Goal: Task Accomplishment & Management: Manage account settings

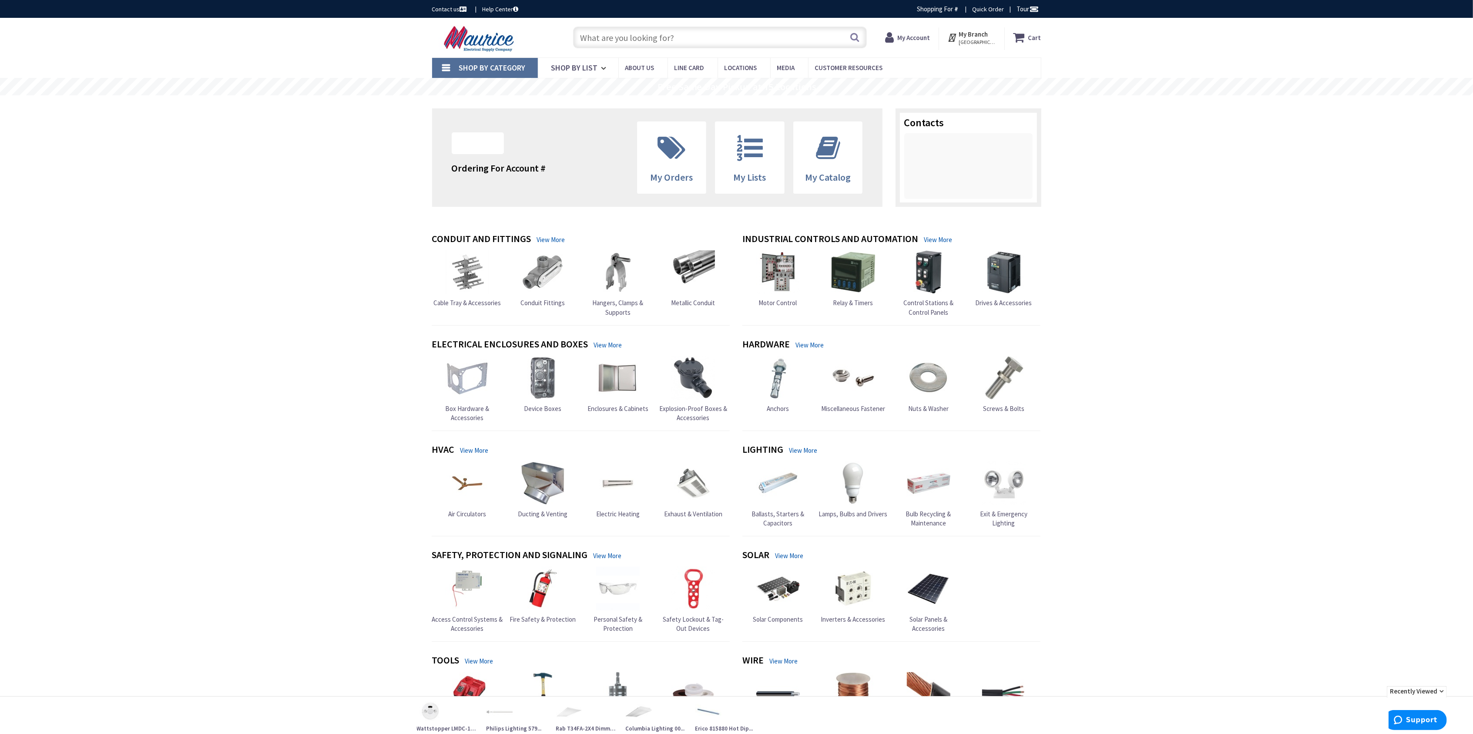
click at [605, 43] on input "text" at bounding box center [720, 38] width 294 height 22
type input "[GEOGRAPHIC_DATA], [STREET_ADDRESS][PERSON_NAME]"
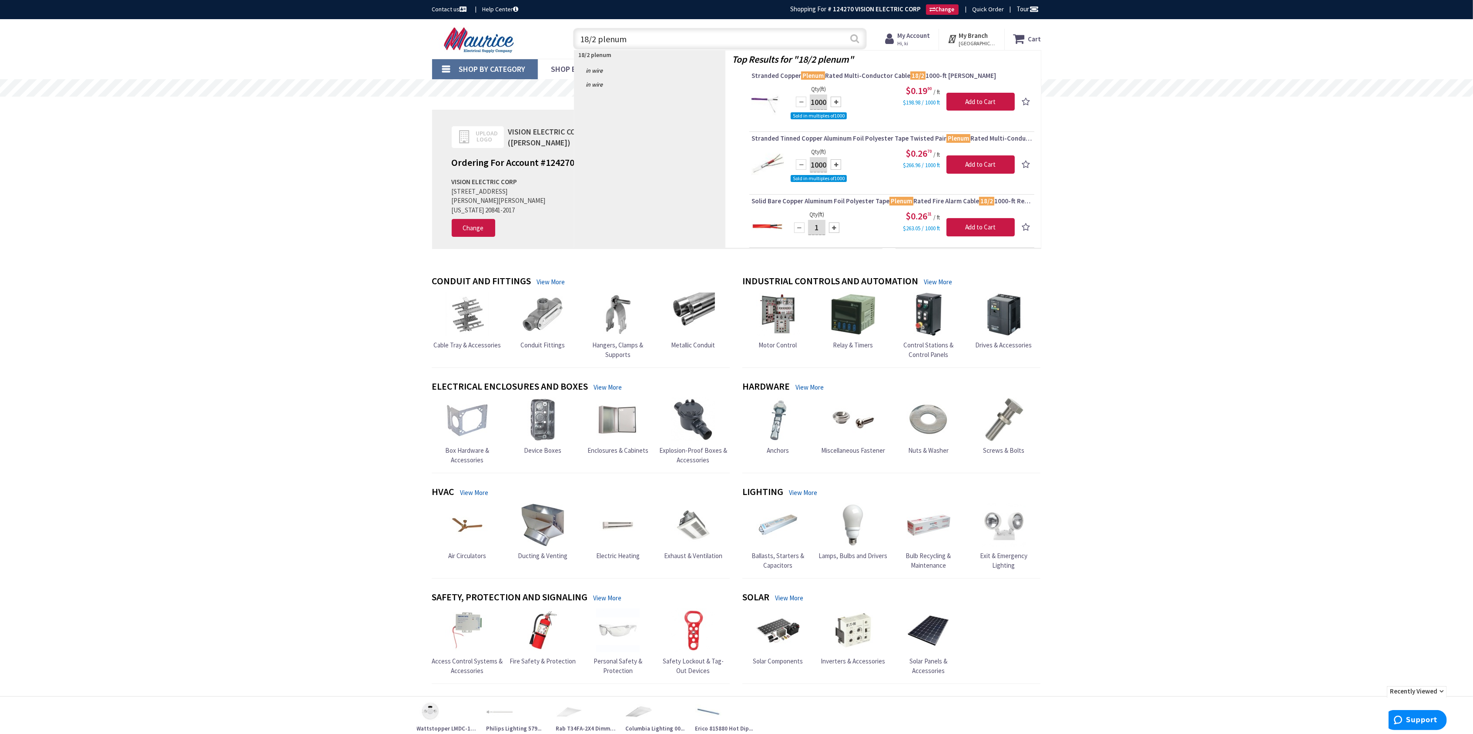
type input "18/2 plenum"
click at [852, 39] on button "Search" at bounding box center [854, 39] width 11 height 20
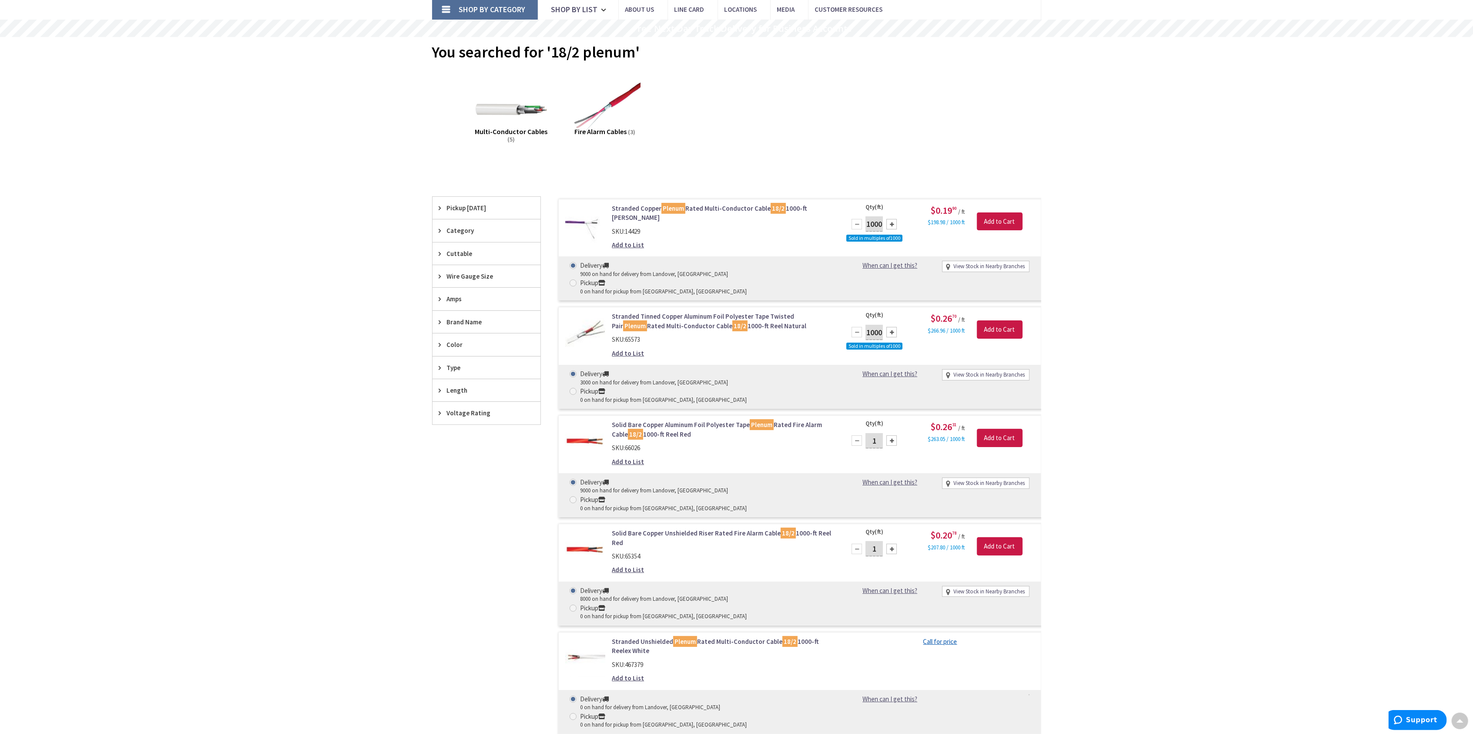
scroll to position [2, 0]
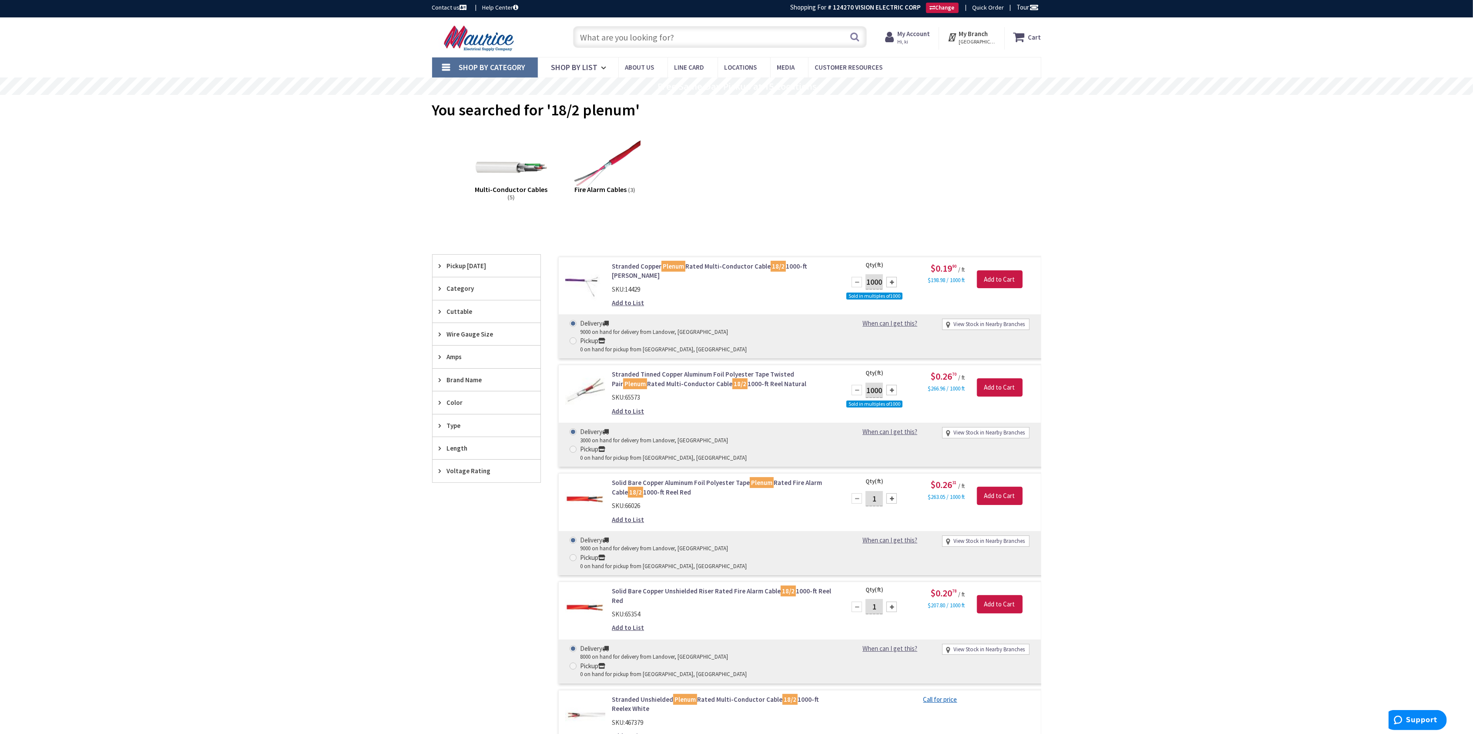
click at [905, 35] on strong "My Account" at bounding box center [914, 34] width 33 height 8
click at [839, 114] on link "My Orders" at bounding box center [832, 112] width 30 height 10
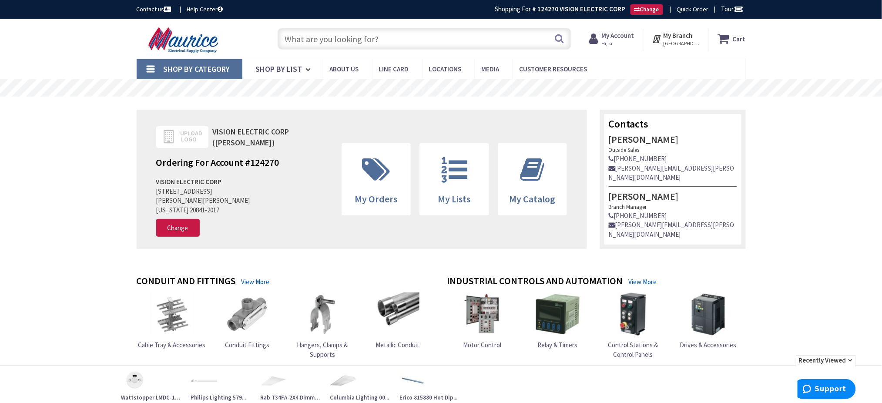
click at [309, 38] on input "text" at bounding box center [425, 39] width 294 height 22
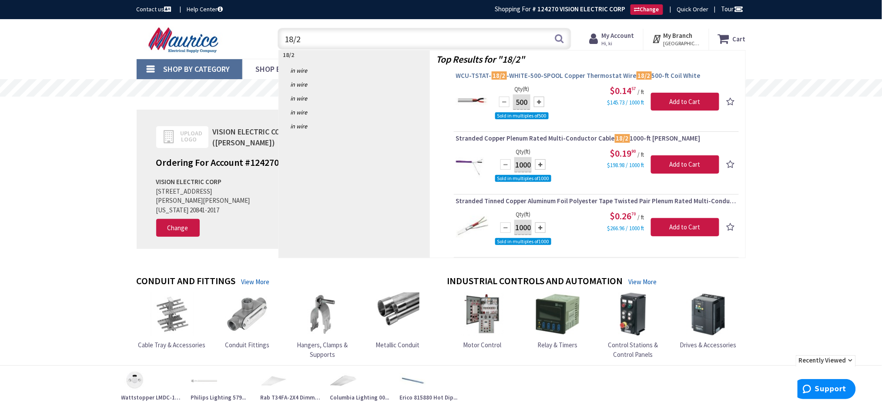
type input "18/2"
click at [539, 72] on span "WCU-TSTAT- 18/2 -WHITE-500-SPOOL Copper Thermostat Wire 18/2 500-ft Coil White" at bounding box center [596, 75] width 281 height 9
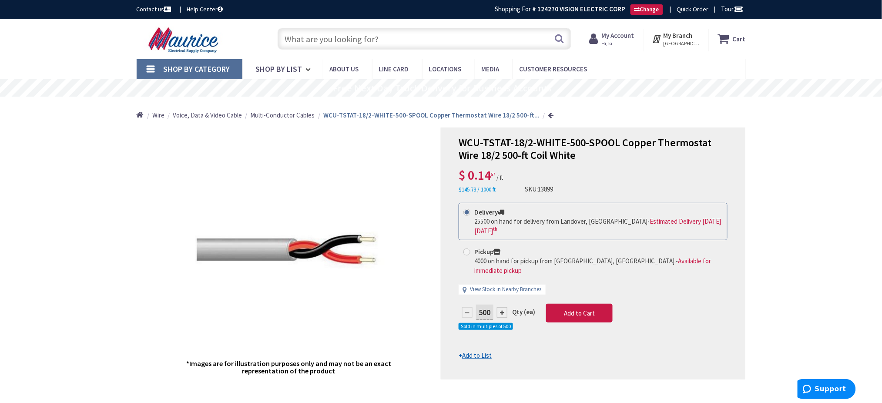
click at [370, 40] on input "text" at bounding box center [425, 39] width 294 height 22
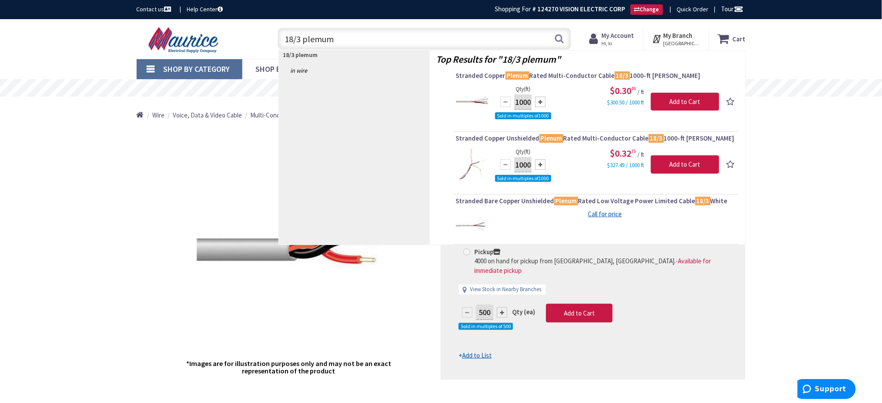
type input "18/3 plemum"
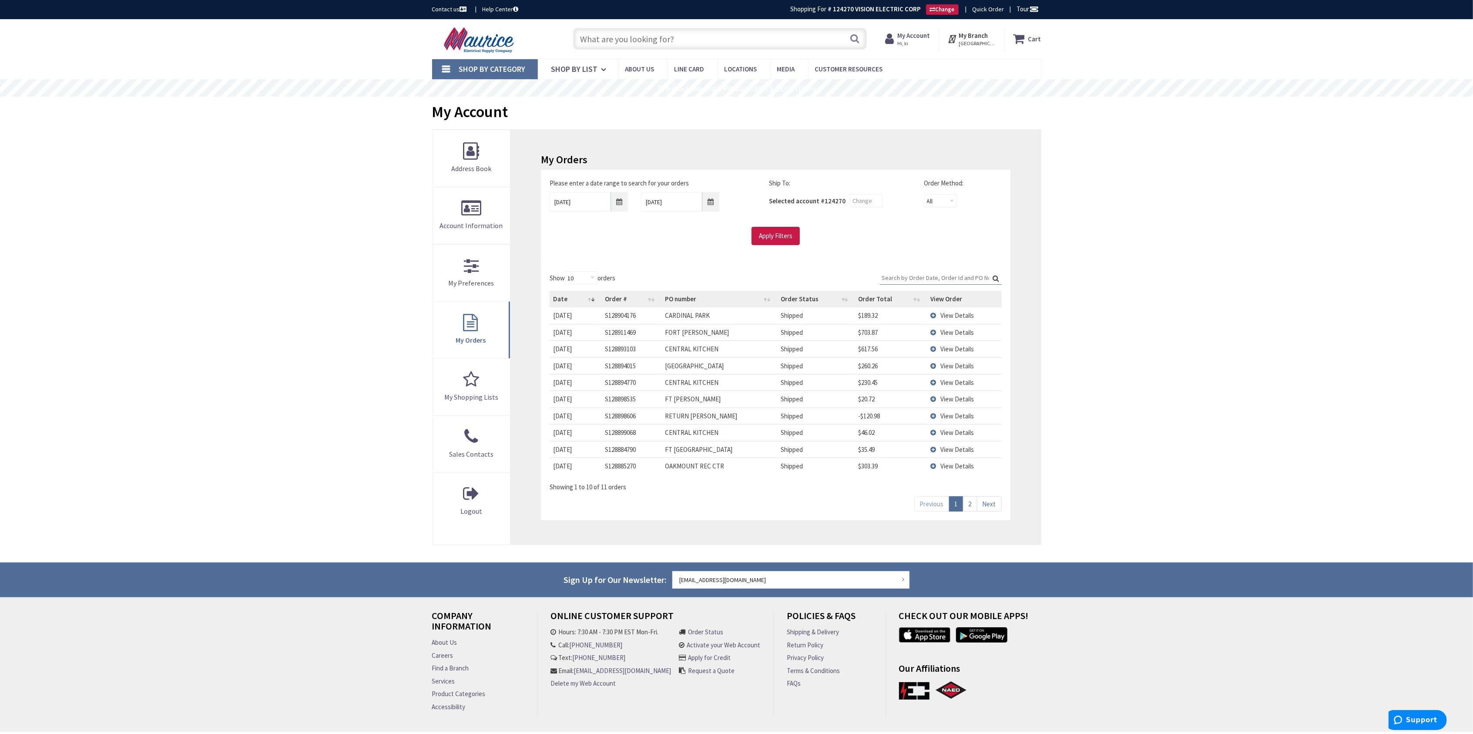
click at [956, 349] on span "View Details" at bounding box center [958, 349] width 34 height 8
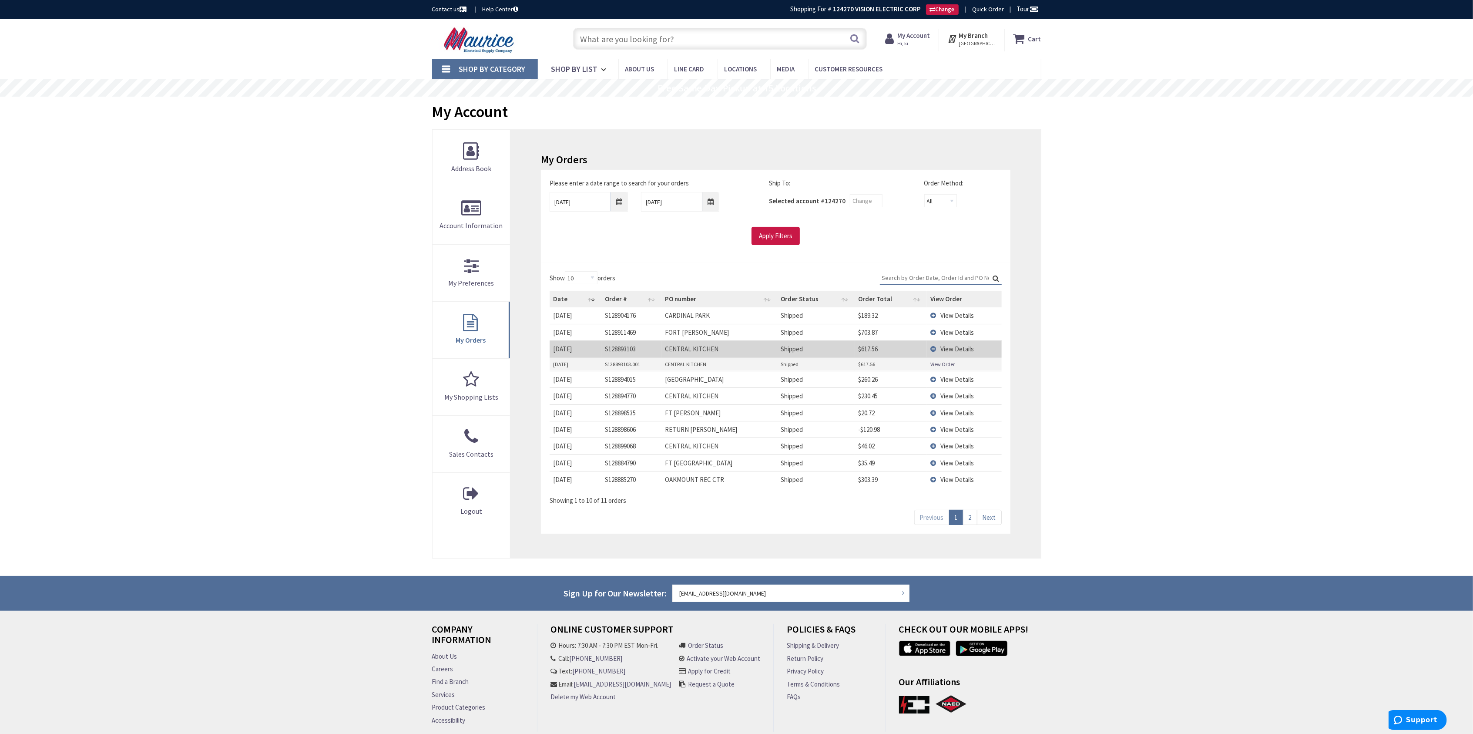
click at [946, 365] on link "View Order" at bounding box center [943, 363] width 24 height 7
click at [955, 394] on span "View Details" at bounding box center [958, 396] width 34 height 8
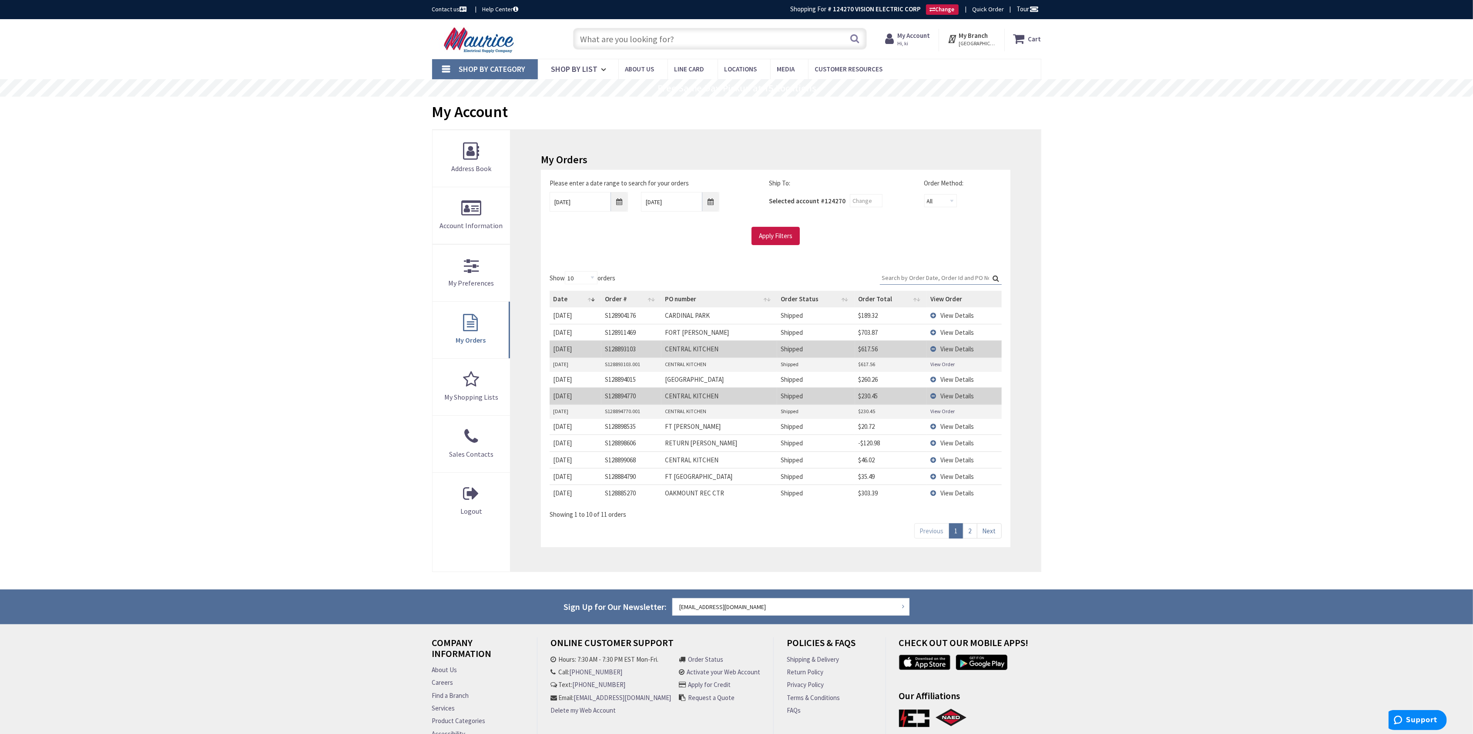
click at [935, 412] on link "View Order" at bounding box center [943, 410] width 24 height 7
click at [950, 464] on span "View Details" at bounding box center [958, 460] width 34 height 8
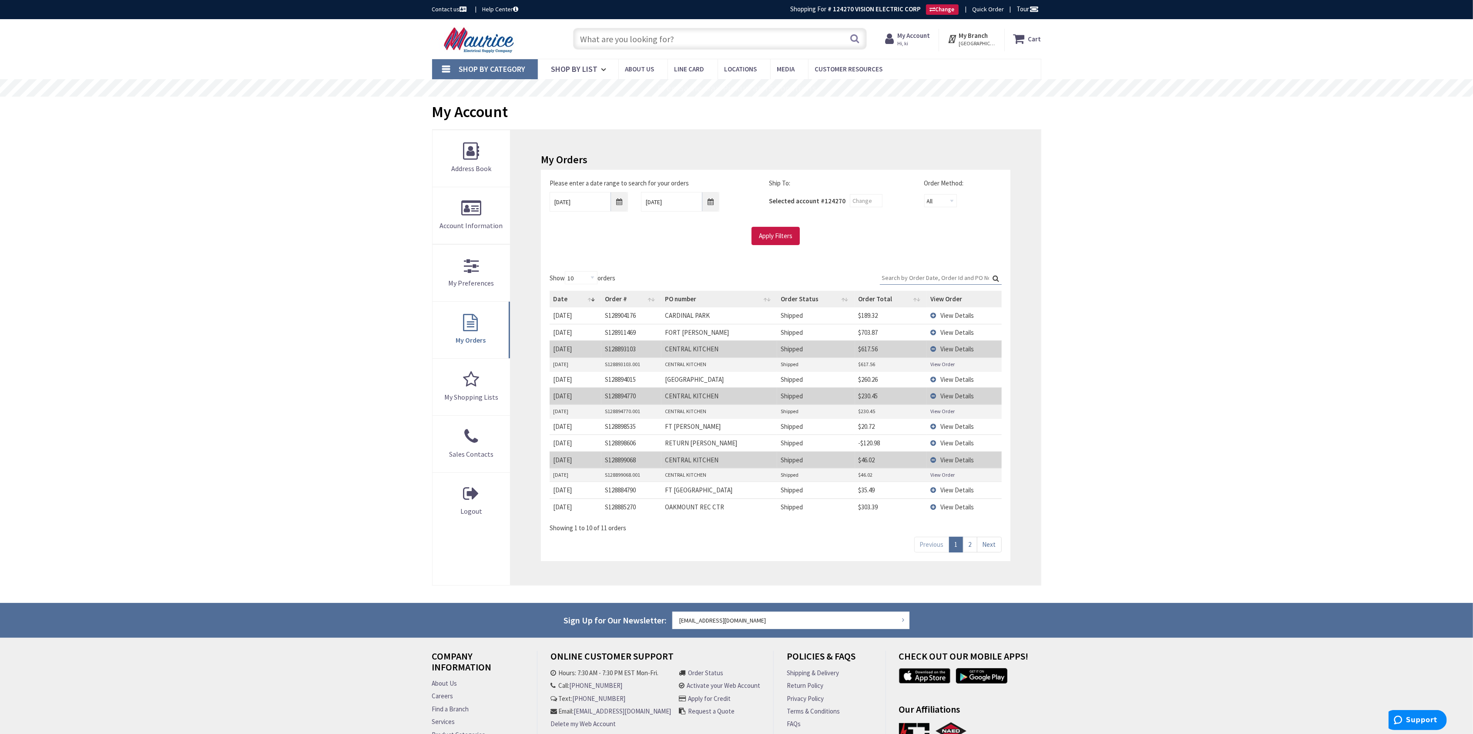
click at [943, 476] on link "View Order" at bounding box center [943, 474] width 24 height 7
click at [971, 551] on link "2" at bounding box center [970, 544] width 14 height 15
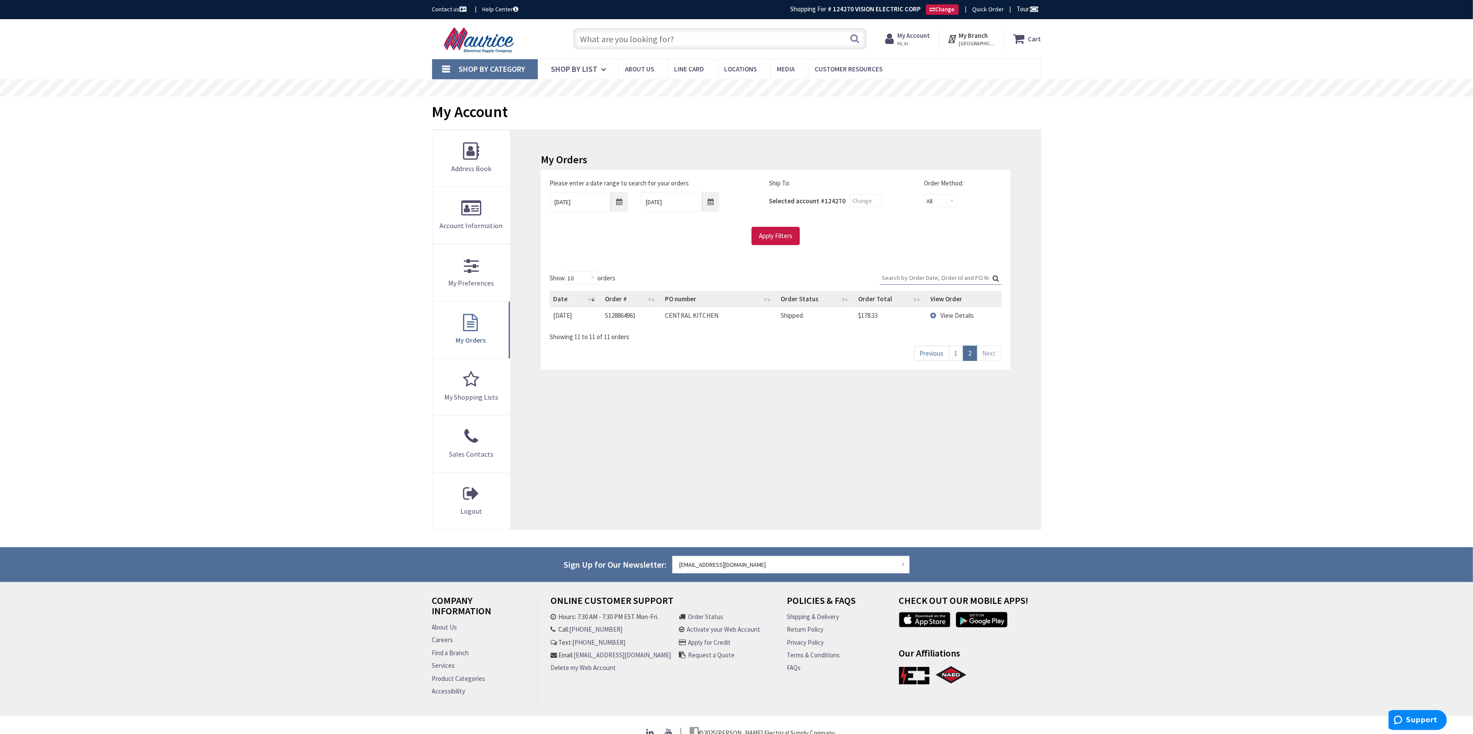
click at [965, 317] on span "View Details" at bounding box center [958, 315] width 34 height 8
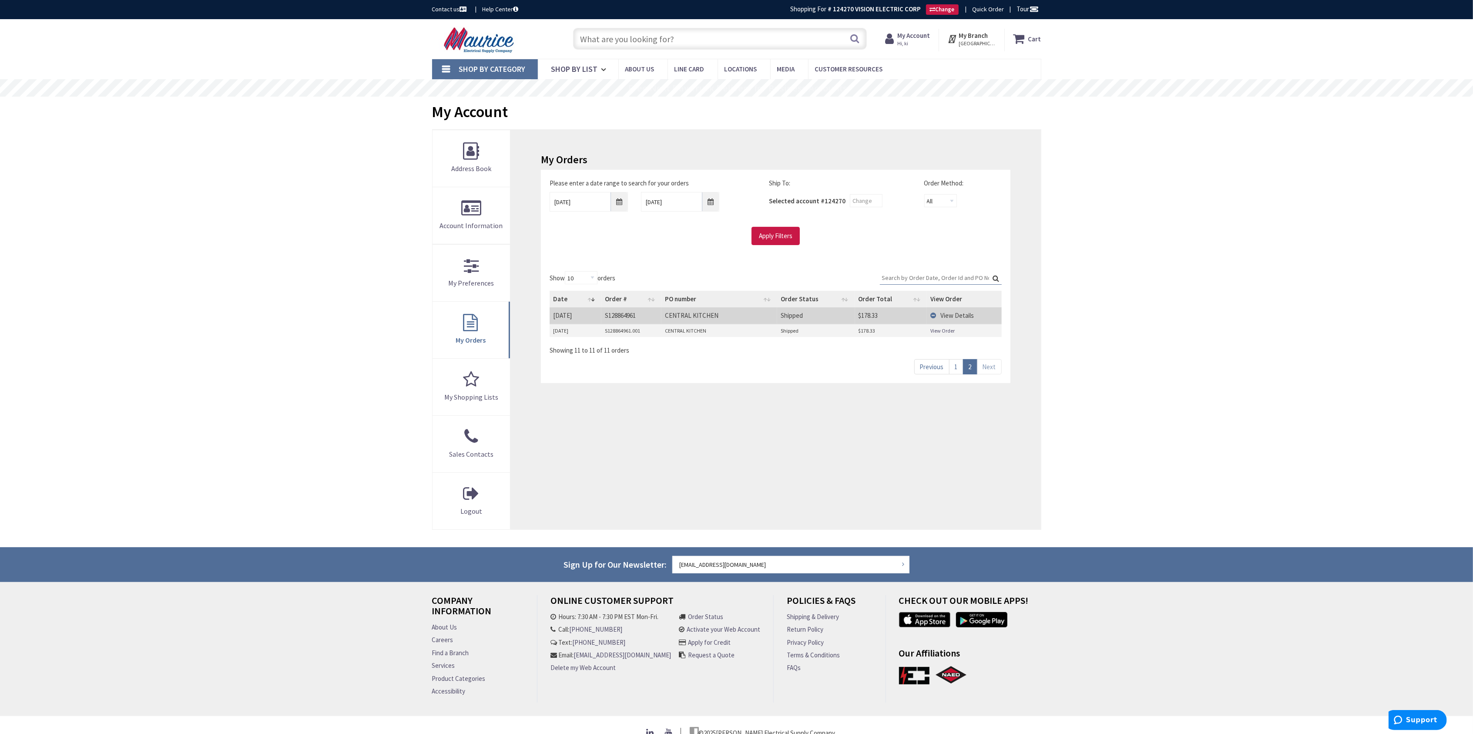
click at [939, 332] on link "View Order" at bounding box center [943, 330] width 24 height 7
click at [953, 371] on link "1" at bounding box center [956, 366] width 14 height 15
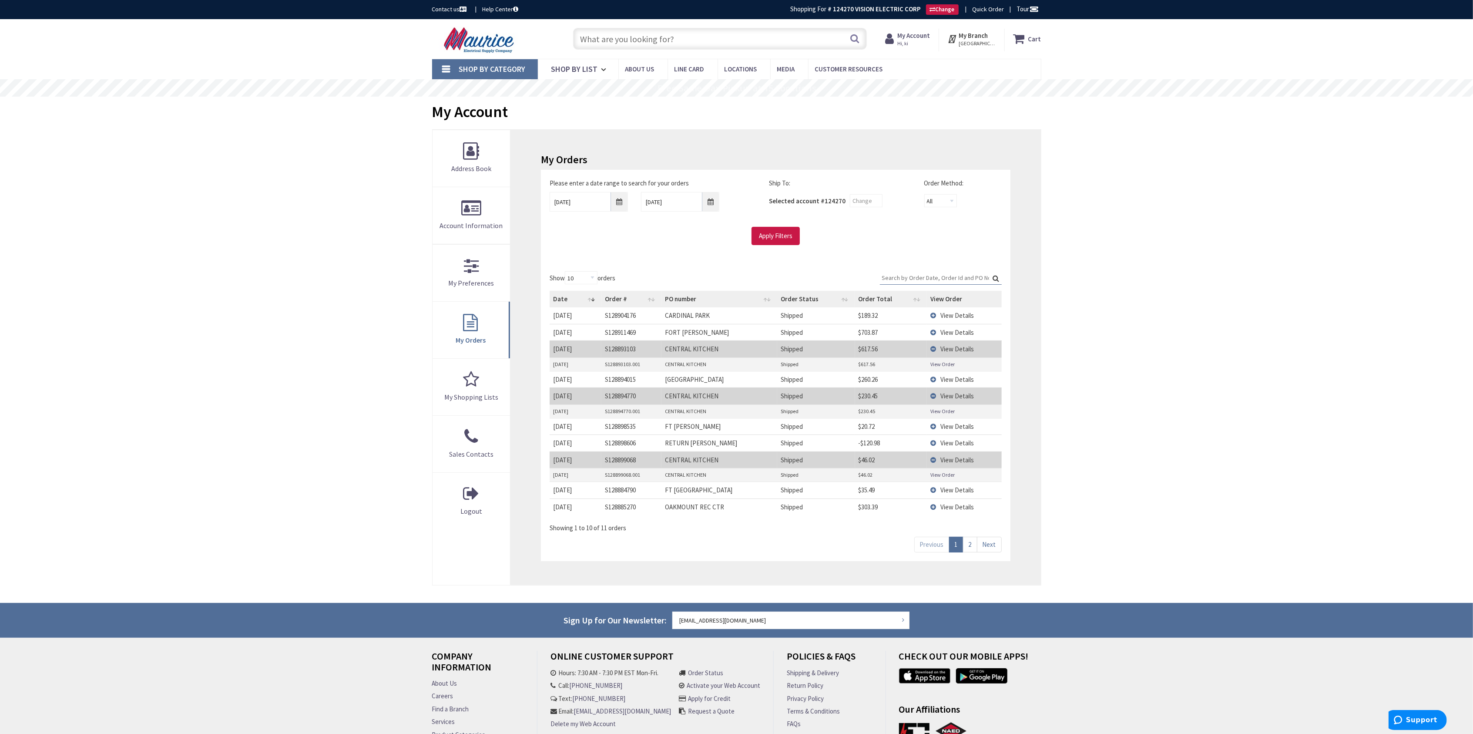
click at [949, 316] on span "View Details" at bounding box center [958, 315] width 34 height 8
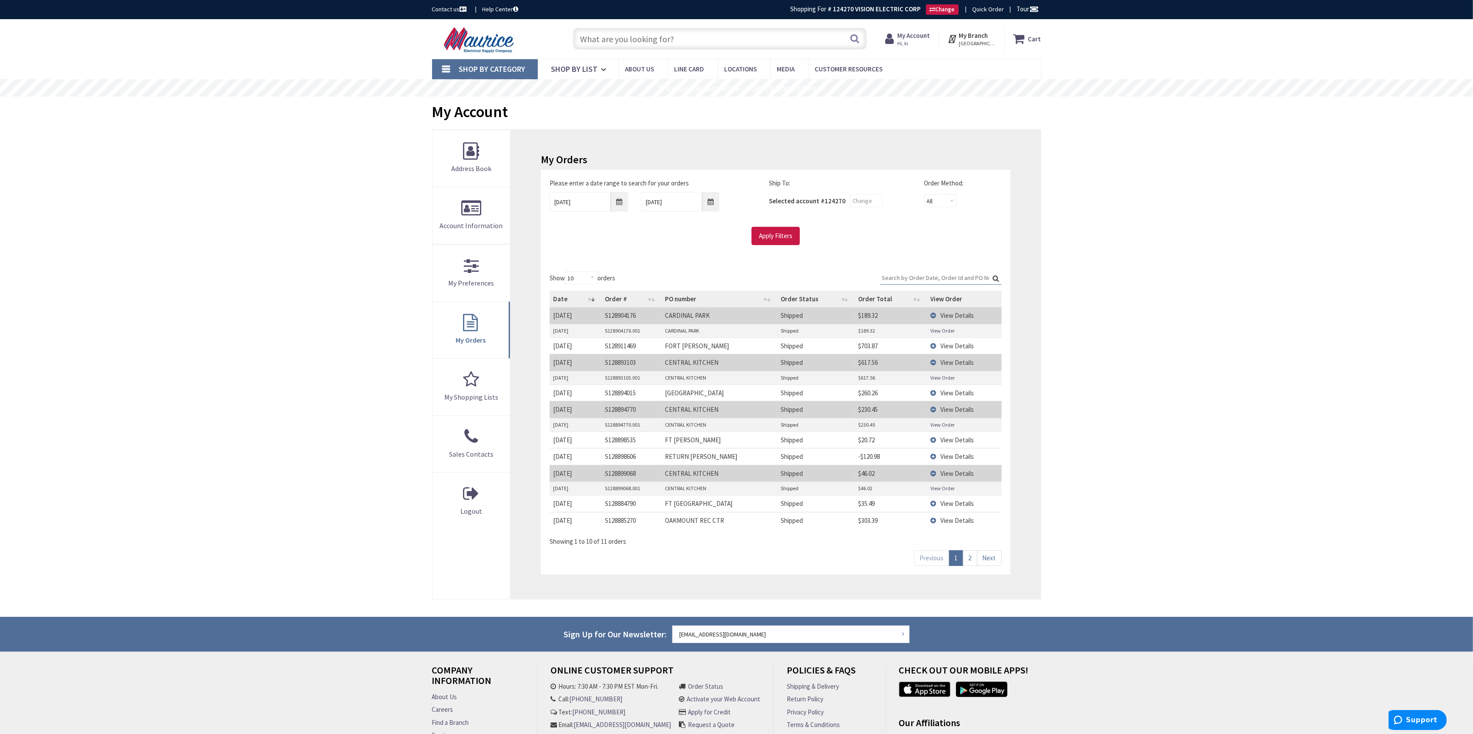
click at [951, 333] on link "View Order" at bounding box center [943, 330] width 24 height 7
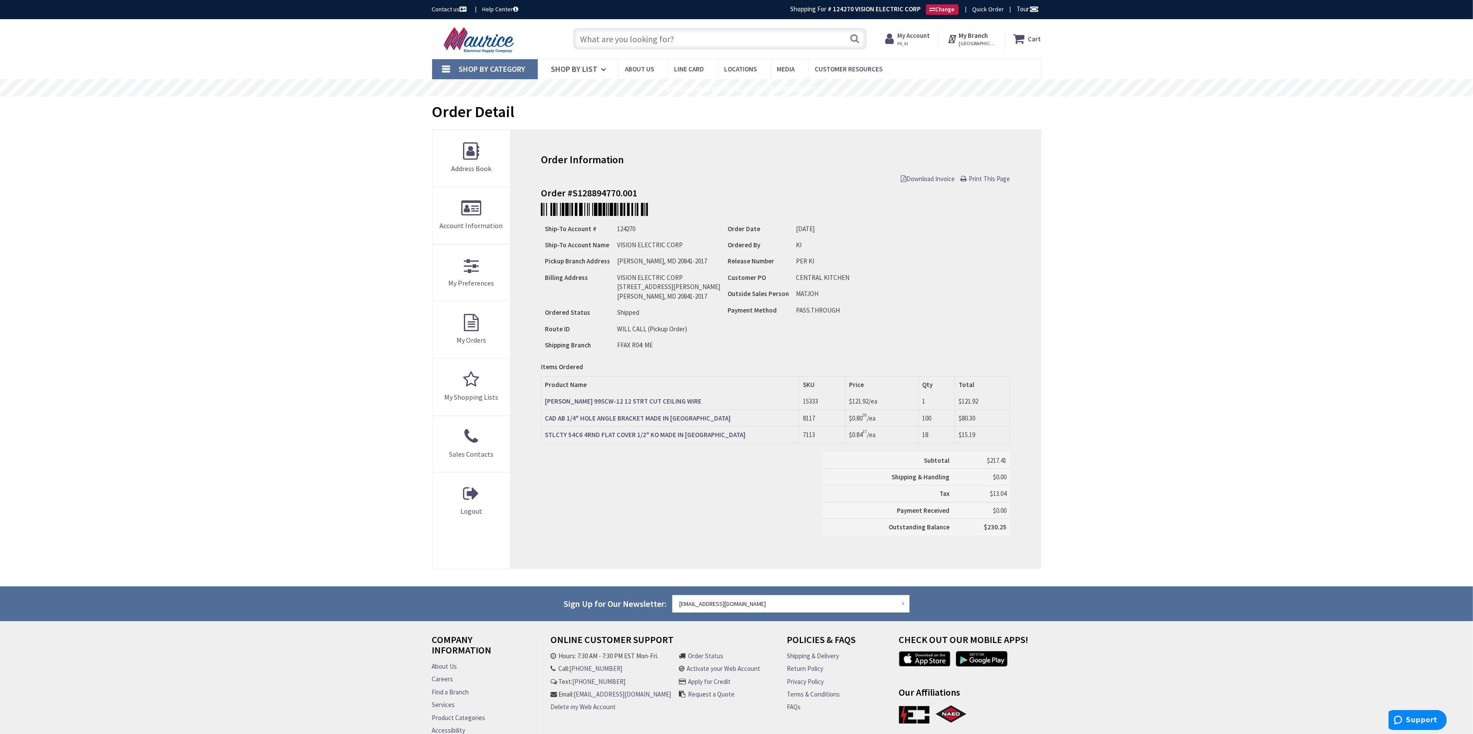
click at [610, 404] on strong "BOWIE 99SCW-12 12 STRT CUT CEILING WIRE" at bounding box center [623, 401] width 157 height 8
